Goal: Go to known website: Access a specific website the user already knows

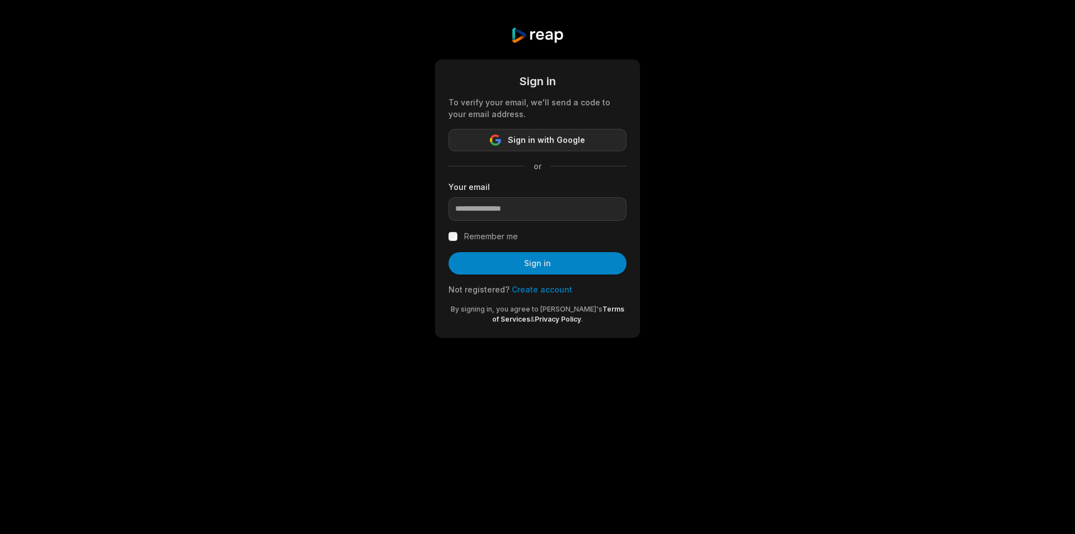
click at [510, 134] on span "Sign in with Google" at bounding box center [546, 139] width 77 height 13
